Goal: Information Seeking & Learning: Check status

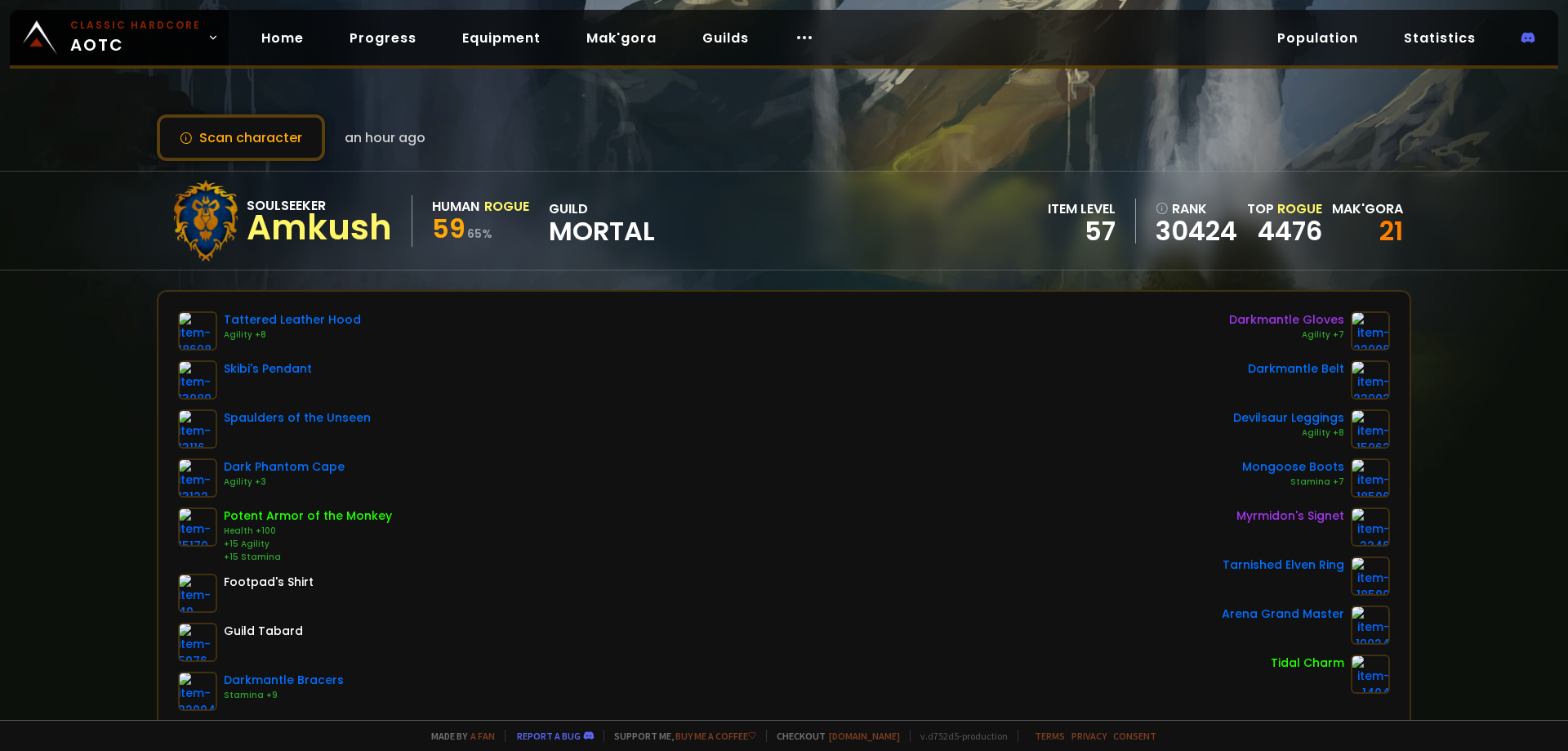
click at [284, 43] on link "Home" at bounding box center [282, 38] width 68 height 34
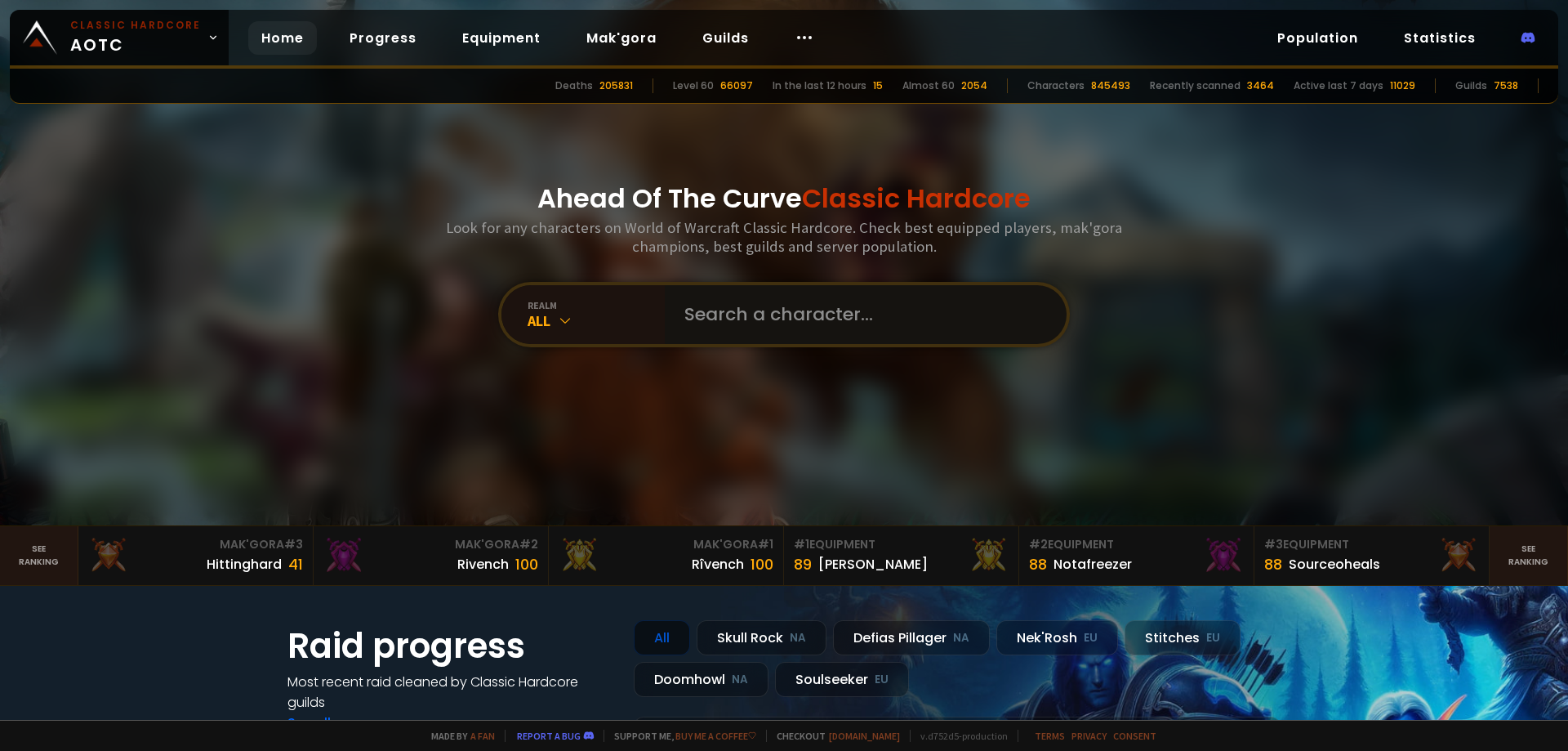
click at [687, 308] on input "text" at bounding box center [861, 314] width 373 height 58
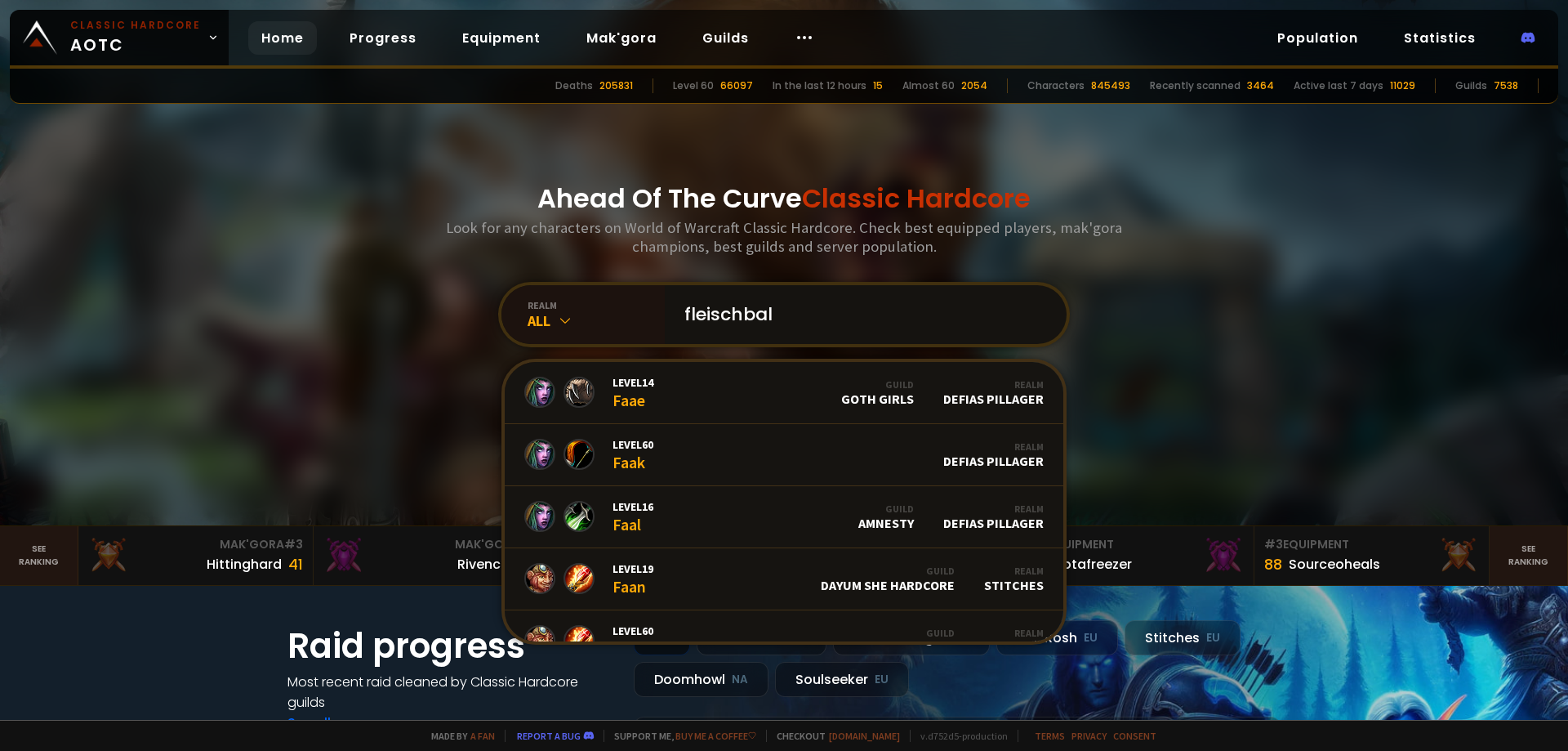
type input "fleischball"
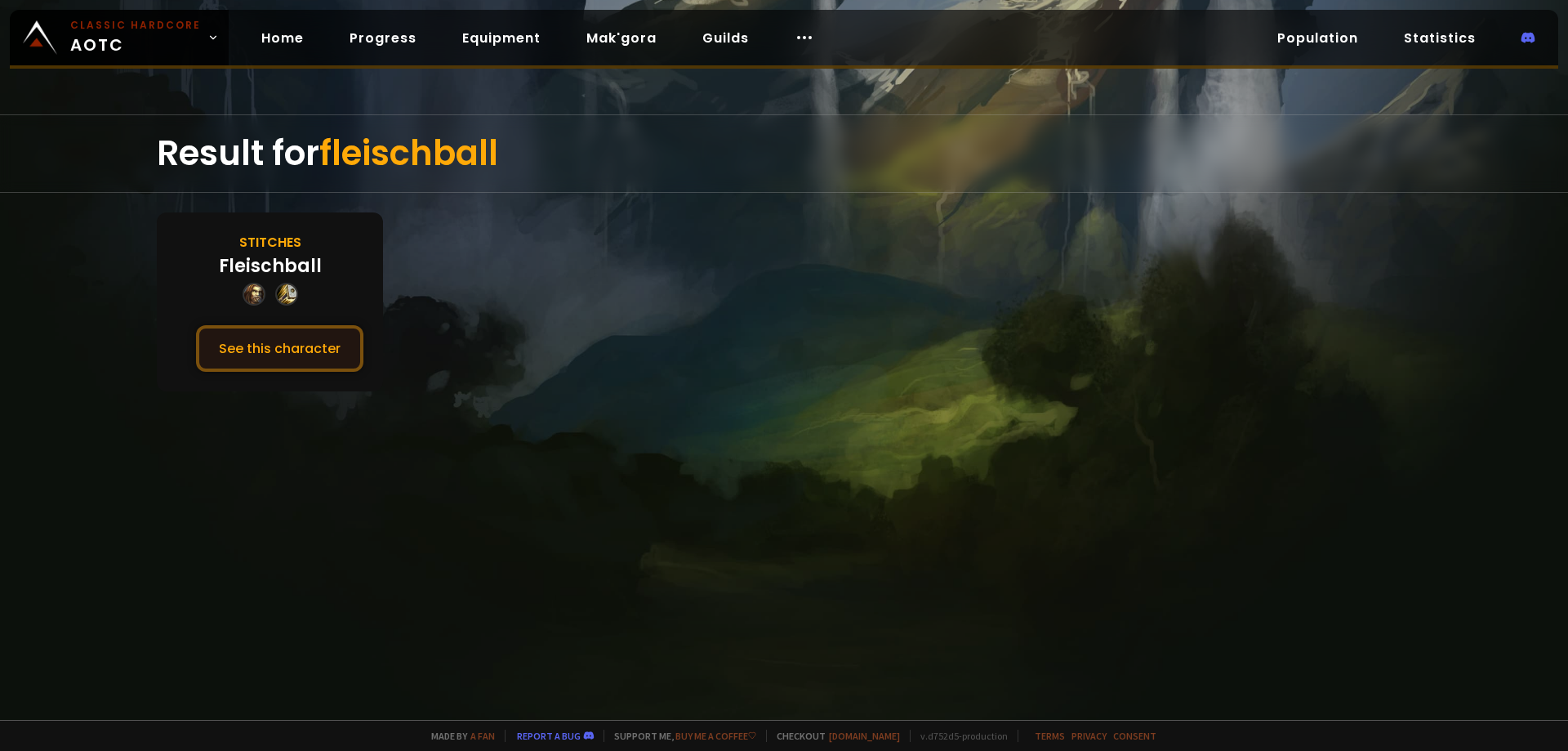
click at [322, 354] on button "See this character" at bounding box center [279, 348] width 167 height 47
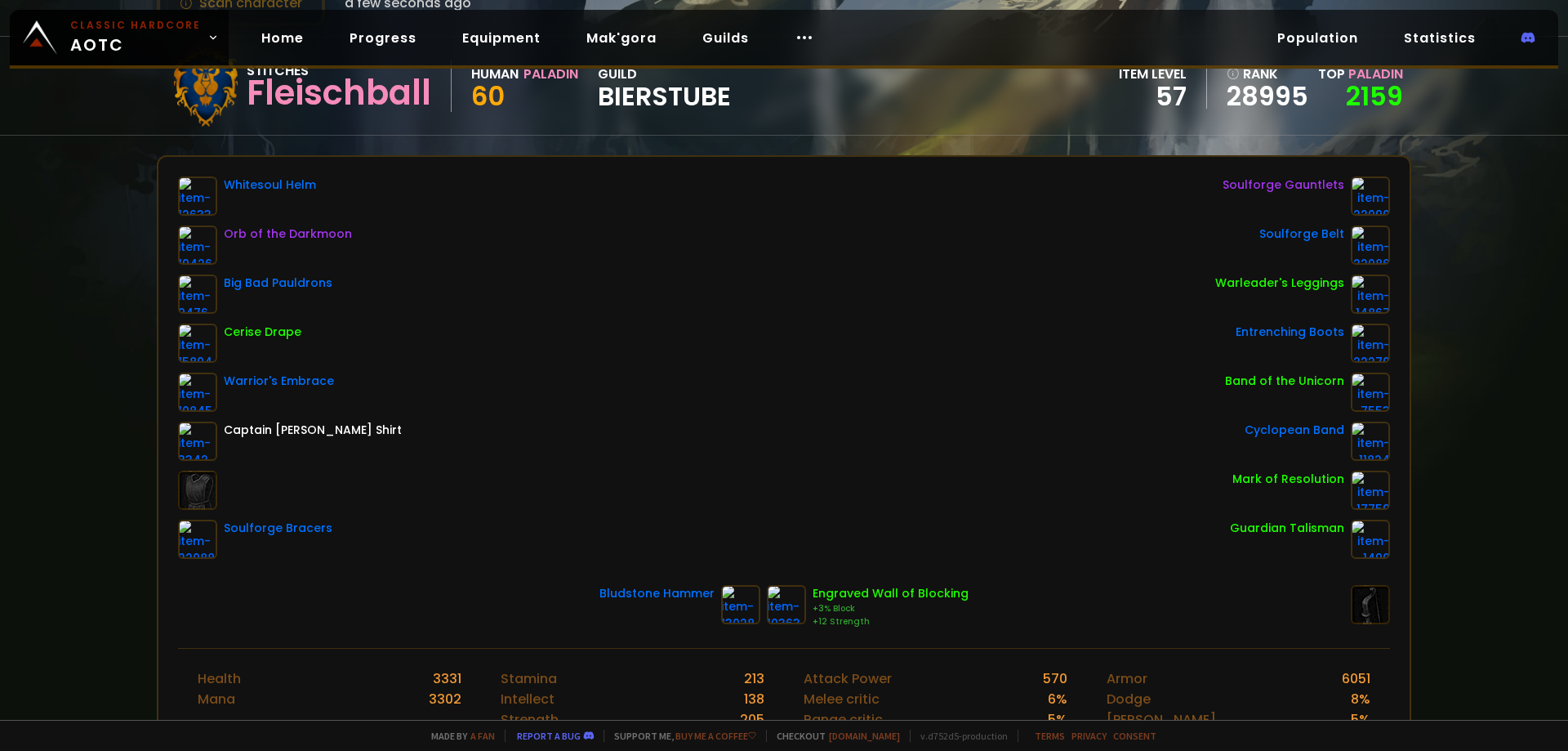
scroll to position [133, 0]
